Goal: Task Accomplishment & Management: Use online tool/utility

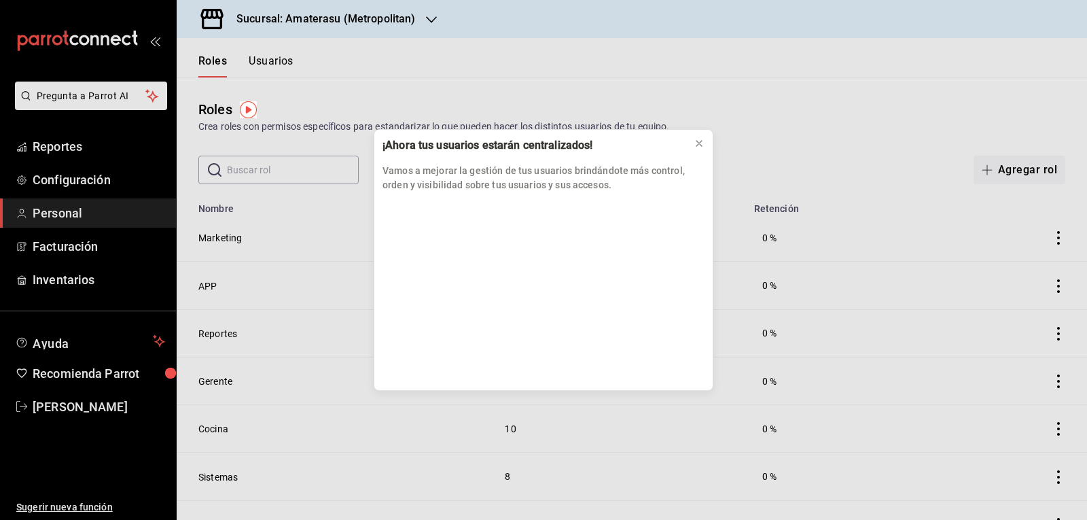
drag, startPoint x: 0, startPoint y: 146, endPoint x: 48, endPoint y: 141, distance: 48.5
click at [48, 141] on div "¡Ahora tus usuarios estarán centralizados! Vamos a mejorar la gestión de tus us…" at bounding box center [543, 260] width 1087 height 520
click at [699, 144] on icon at bounding box center [698, 143] width 5 height 5
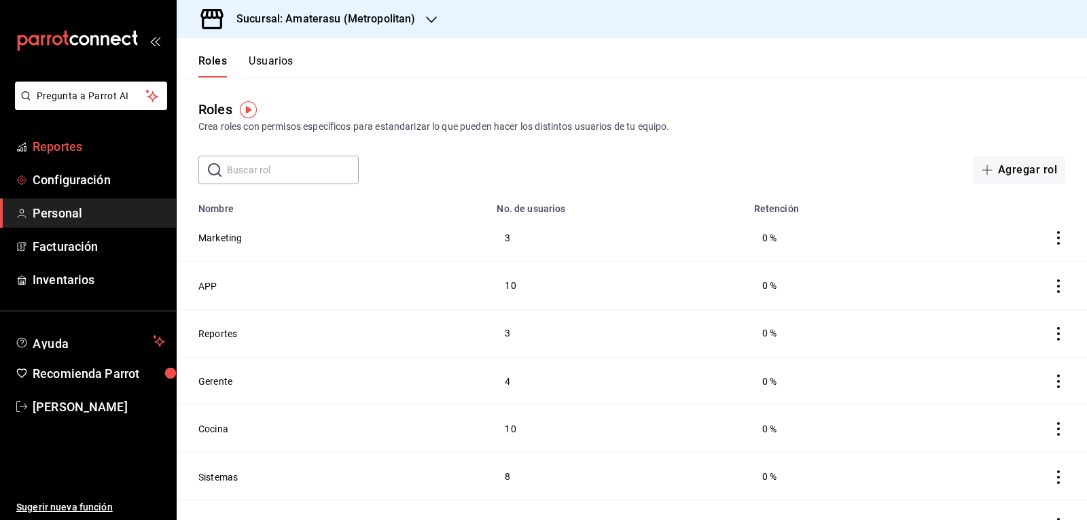
click at [92, 152] on span "Reportes" at bounding box center [99, 146] width 133 height 18
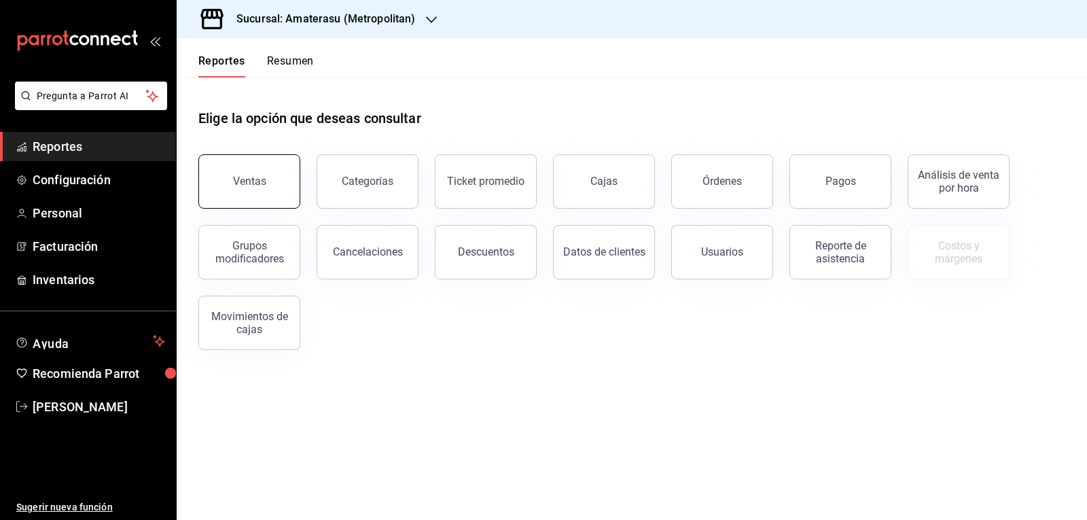
click at [243, 190] on button "Ventas" at bounding box center [249, 181] width 102 height 54
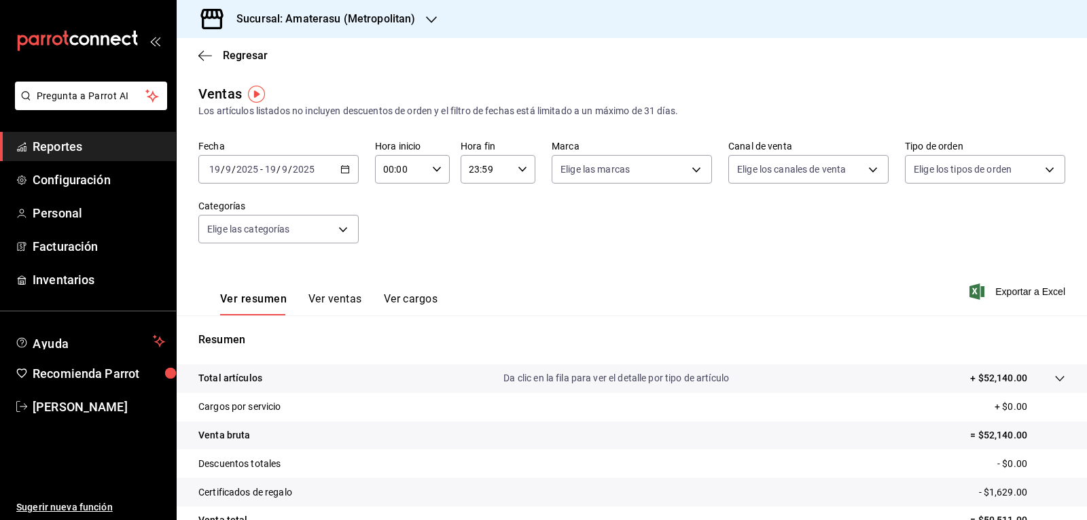
click at [427, 181] on div "00:00 Hora inicio" at bounding box center [412, 169] width 75 height 29
click at [393, 234] on span "05" at bounding box center [392, 231] width 16 height 11
type input "05:00"
click at [523, 202] on div at bounding box center [543, 260] width 1087 height 520
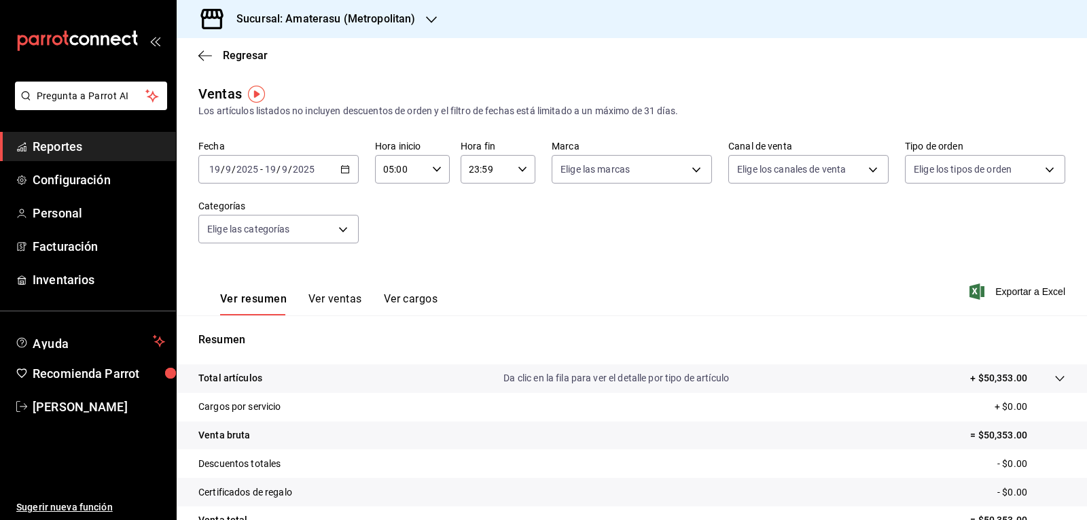
click at [523, 202] on div "Fecha 2025-09-19 19 / 9 / 2025 - 2025-09-19 19 / 9 / 2025 Hora inicio 05:00 Hor…" at bounding box center [631, 200] width 867 height 120
click at [605, 170] on body "Pregunta a Parrot AI Reportes Configuración Personal Facturación Inventarios Ay…" at bounding box center [543, 260] width 1087 height 520
click at [562, 273] on input "checkbox" at bounding box center [563, 268] width 12 height 12
checkbox input "true"
type input "e4cd7fcb-d45b-43ae-a99f-ad4ccfcd9032"
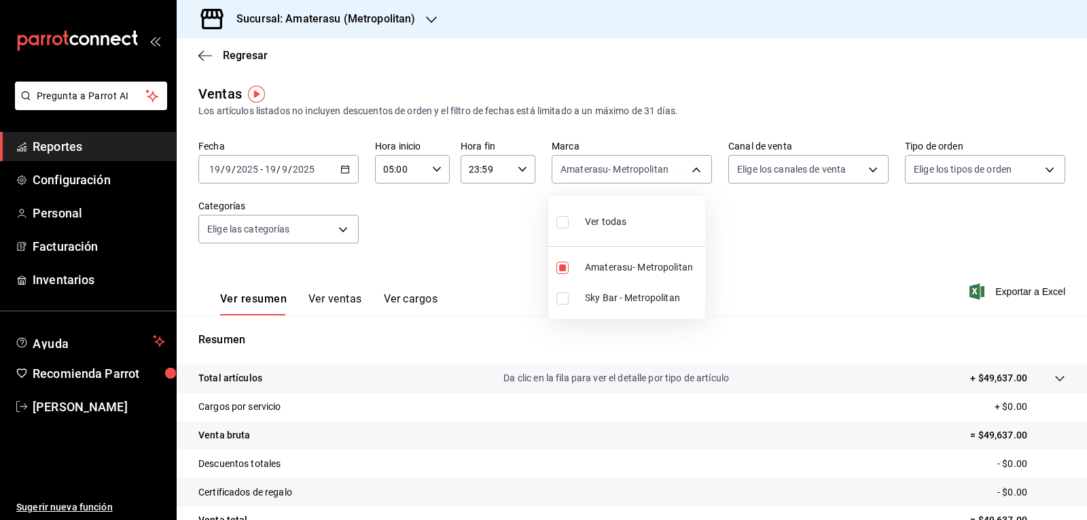
click at [482, 277] on div at bounding box center [543, 260] width 1087 height 520
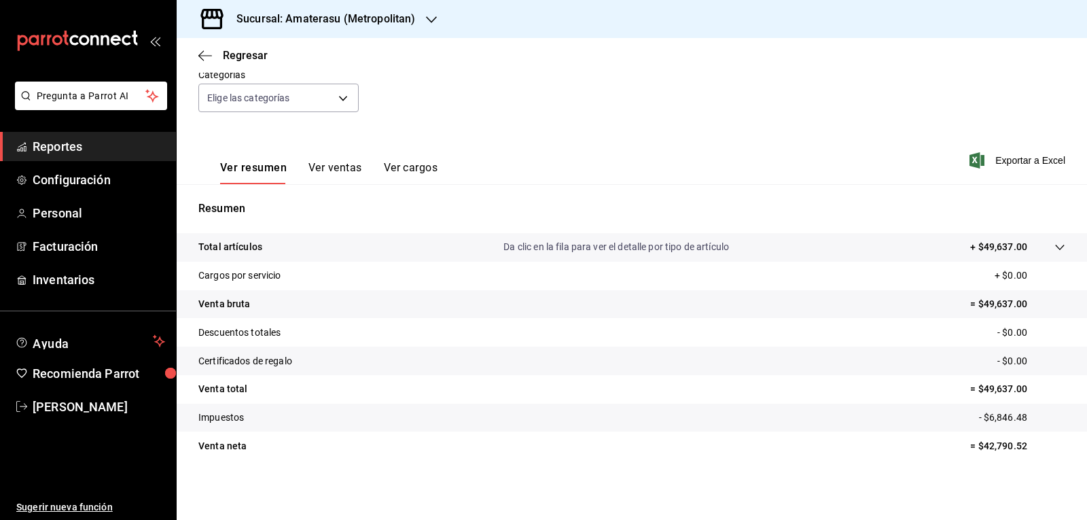
scroll to position [63, 0]
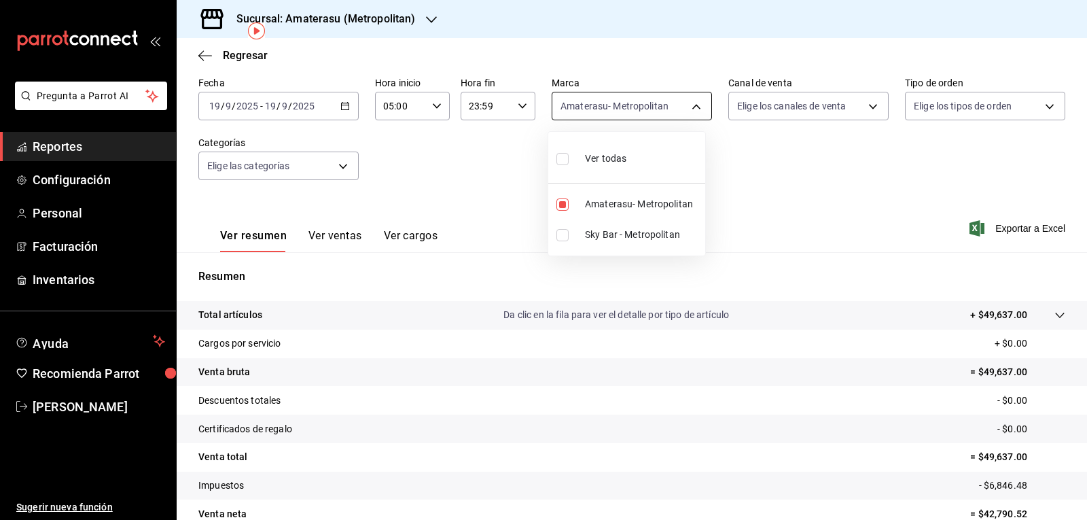
click at [607, 118] on body "Pregunta a Parrot AI Reportes Configuración Personal Facturación Inventarios Ay…" at bounding box center [543, 260] width 1087 height 520
click at [565, 202] on input "checkbox" at bounding box center [563, 204] width 12 height 12
checkbox input "false"
click at [569, 238] on label at bounding box center [566, 235] width 18 height 12
click at [569, 238] on input "checkbox" at bounding box center [563, 235] width 12 height 12
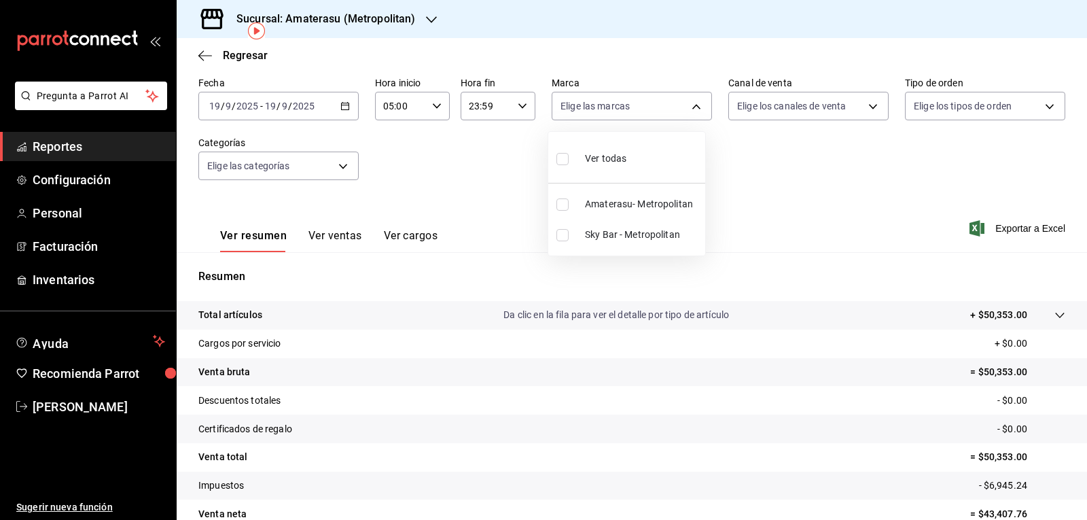
checkbox input "false"
click at [568, 232] on input "checkbox" at bounding box center [563, 235] width 12 height 12
checkbox input "true"
type input "f3afaab8-8c3d-4e49-a299-af9bdf6027b2"
click at [763, 202] on div at bounding box center [543, 260] width 1087 height 520
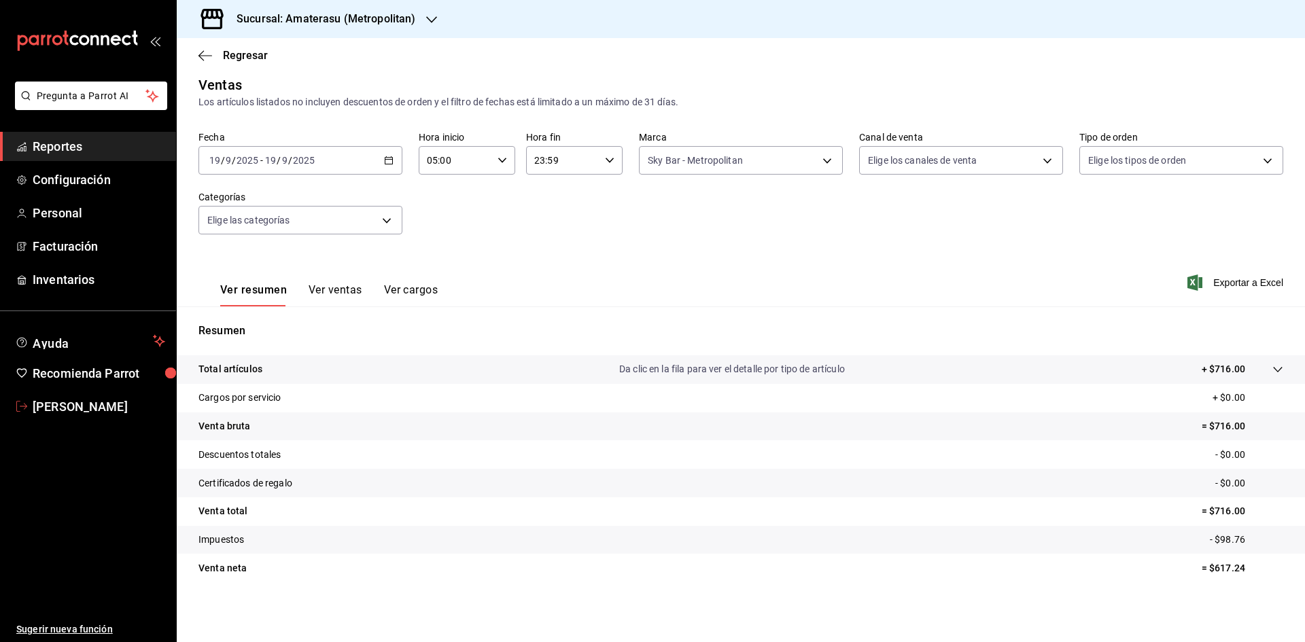
scroll to position [9, 0]
